Goal: Complete application form

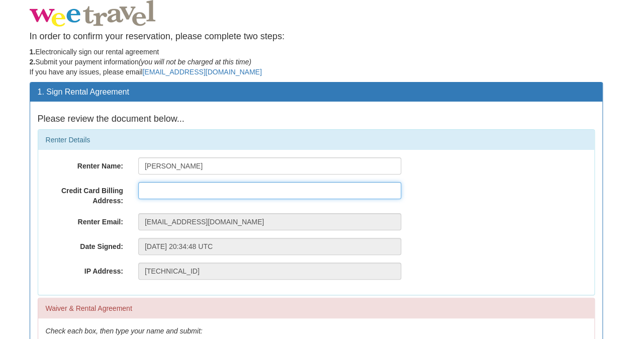
click at [184, 189] on input "text" at bounding box center [269, 190] width 263 height 17
click at [316, 189] on input "Dorothea-[STREET_ADDRESS]" at bounding box center [269, 190] width 263 height 17
type input "Dorothea-[STREET_ADDRESS]"
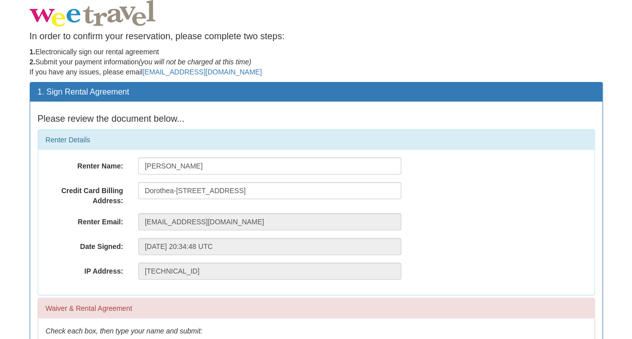
click at [431, 218] on div "Renter Email: [EMAIL_ADDRESS][DOMAIN_NAME]" at bounding box center [316, 221] width 556 height 17
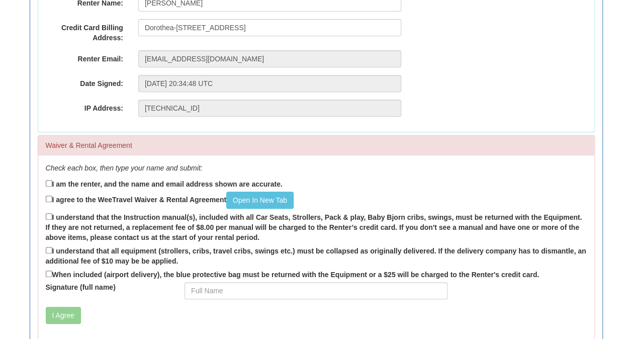
scroll to position [181, 0]
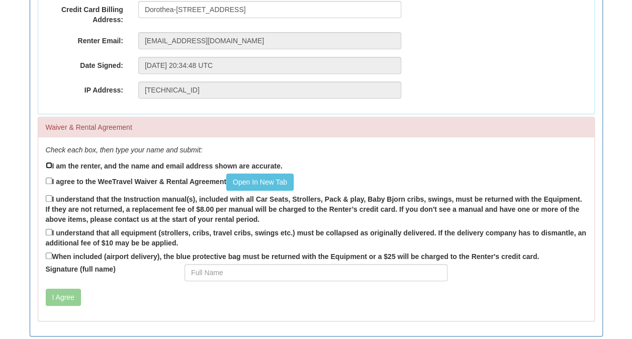
click at [49, 163] on input "I am the renter, and the name and email address shown are accurate." at bounding box center [49, 165] width 7 height 7
checkbox input "true"
click at [246, 182] on link "Open In New Tab" at bounding box center [259, 182] width 67 height 17
click at [44, 180] on div "Check each box, then type your name and submit: I am the renter, and the name a…" at bounding box center [316, 229] width 556 height 184
click at [49, 196] on input "I understand that the Instruction manual(s), included with all Car Seats, Strol…" at bounding box center [49, 198] width 7 height 7
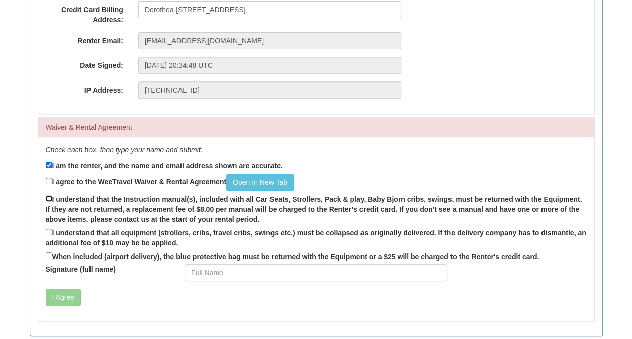
checkbox input "true"
click at [46, 231] on input "I understand that all equipment (strollers, cribs, travel cribs, swings etc.) m…" at bounding box center [49, 232] width 7 height 7
checkbox input "true"
click at [48, 253] on input "When included (airport delivery), the blue protective bag must be returned with…" at bounding box center [49, 255] width 7 height 7
checkbox input "true"
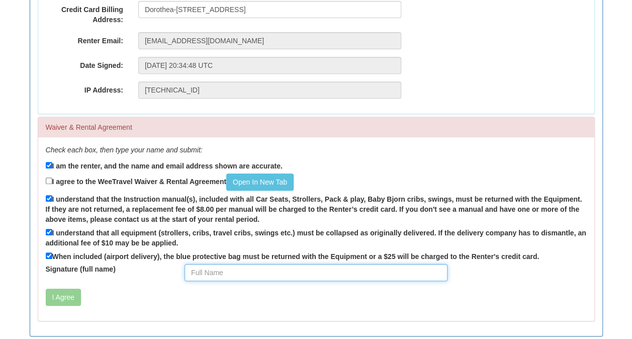
click at [219, 268] on input "Signature (full name)" at bounding box center [316, 272] width 263 height 17
type input "[PERSON_NAME]"
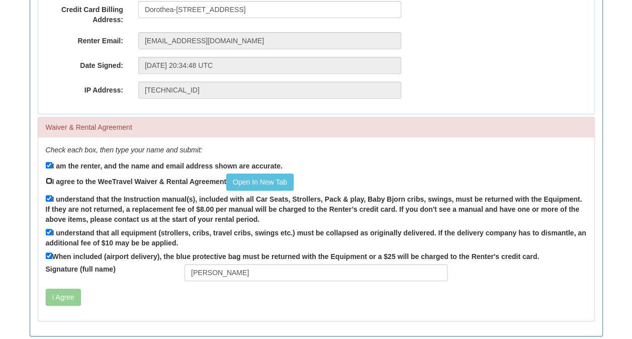
click at [49, 180] on input "I agree to the WeeTravel Waiver & Rental Agreement Open In [GEOGRAPHIC_DATA]" at bounding box center [49, 181] width 7 height 7
checkbox input "true"
click at [68, 296] on button "I Agree" at bounding box center [63, 297] width 35 height 17
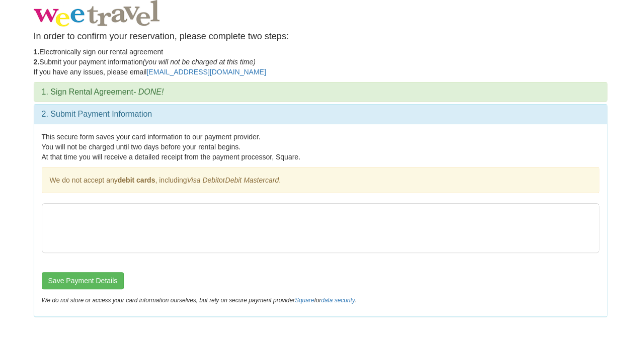
scroll to position [0, 0]
click at [206, 253] on div at bounding box center [319, 237] width 557 height 69
click at [98, 283] on button "Save Payment Details" at bounding box center [82, 280] width 82 height 17
